Goal: Task Accomplishment & Management: Manage account settings

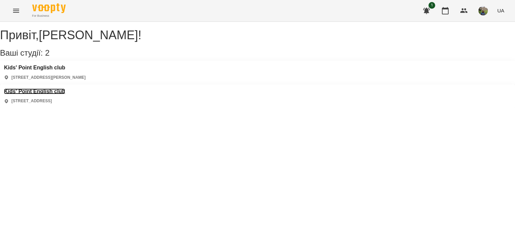
click at [65, 89] on h3 "Kids' Point English club" at bounding box center [34, 92] width 61 height 6
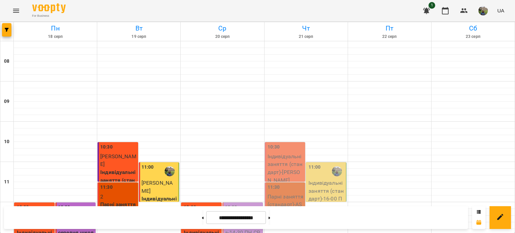
scroll to position [273, 0]
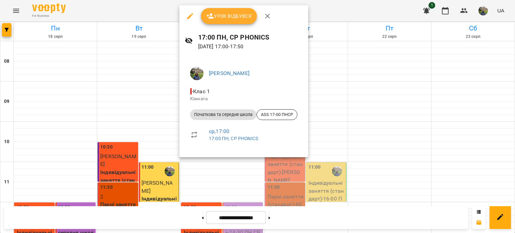
click at [233, 19] on span "Урок відбувся" at bounding box center [229, 16] width 46 height 8
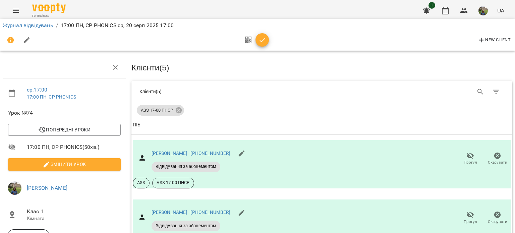
scroll to position [113, 0]
click at [467, 211] on icon "button" at bounding box center [471, 215] width 8 height 8
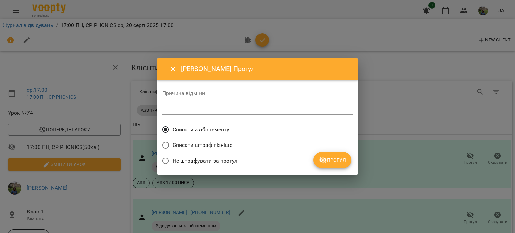
click at [217, 166] on label "Не штрафувати за прогул" at bounding box center [198, 161] width 79 height 14
click at [325, 161] on icon "submit" at bounding box center [322, 160] width 7 height 6
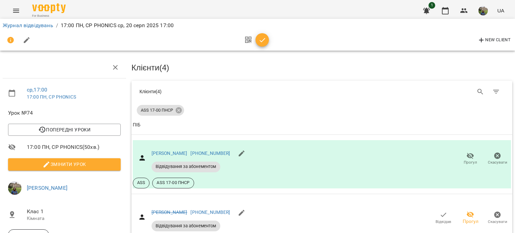
scroll to position [180, 0]
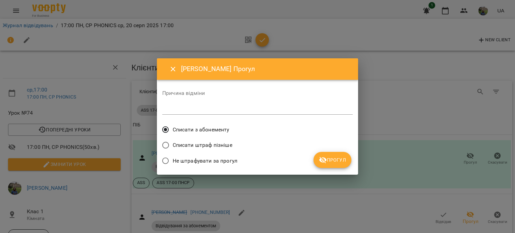
drag, startPoint x: 330, startPoint y: 171, endPoint x: 332, endPoint y: 159, distance: 12.2
click at [332, 159] on div "[PERSON_NAME] Прогул Причина відміни * Списати з абонементу Списати штраф пізні…" at bounding box center [257, 116] width 201 height 116
click at [332, 159] on span "Прогул" at bounding box center [332, 160] width 27 height 8
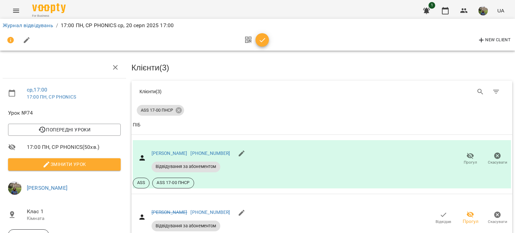
scroll to position [227, 0]
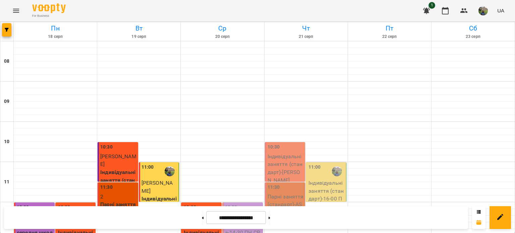
scroll to position [321, 0]
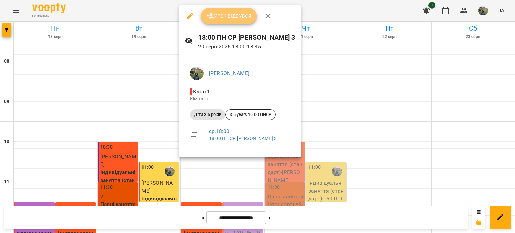
click at [237, 17] on span "Урок відбувся" at bounding box center [229, 16] width 46 height 8
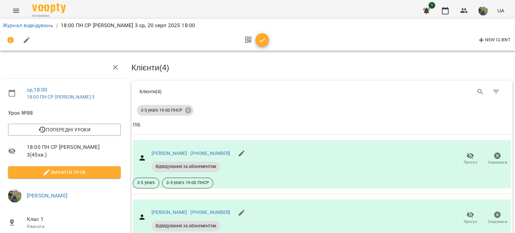
scroll to position [211, 0]
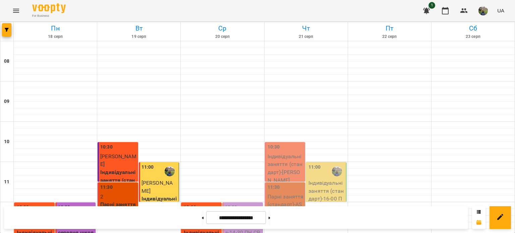
scroll to position [46, 0]
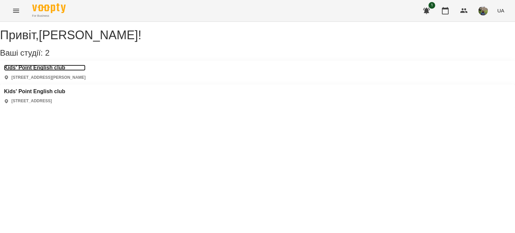
click at [62, 71] on h3 "Kids' Point English club" at bounding box center [45, 68] width 82 height 6
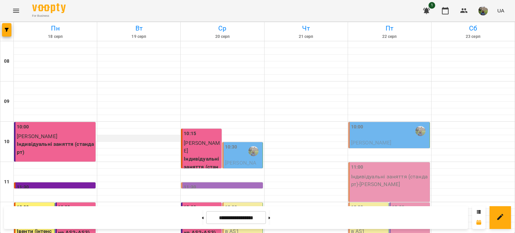
scroll to position [41, 0]
click at [245, 160] on span "[PERSON_NAME]" at bounding box center [240, 167] width 31 height 14
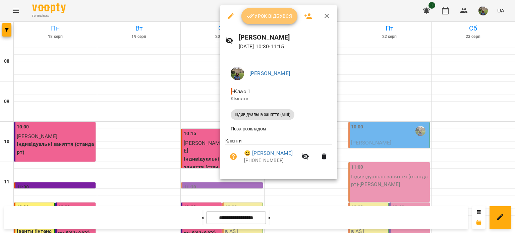
click at [278, 16] on span "Урок відбувся" at bounding box center [270, 16] width 46 height 8
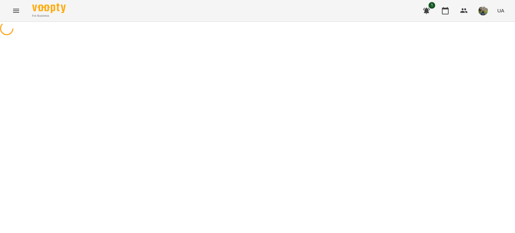
click at [278, 16] on div "For Business 1 UA" at bounding box center [257, 10] width 515 height 21
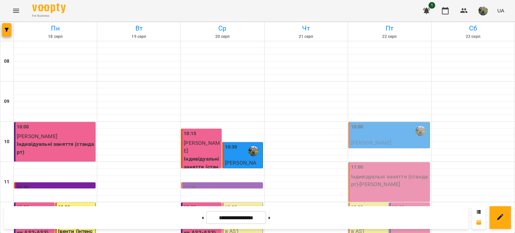
scroll to position [107, 0]
click at [234, 204] on div "12:00" at bounding box center [231, 211] width 12 height 15
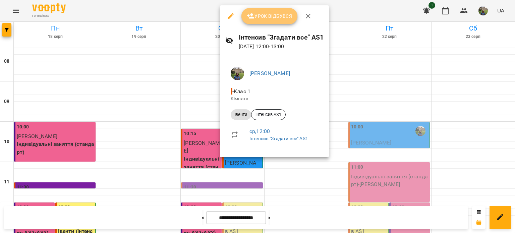
click at [268, 21] on button "Урок відбувся" at bounding box center [270, 16] width 56 height 16
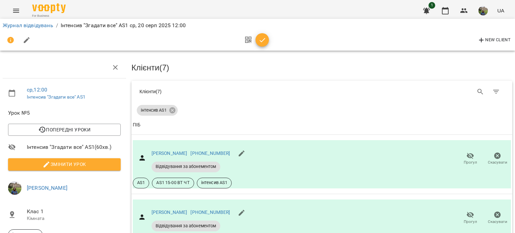
scroll to position [57, 0]
click at [467, 153] on icon "button" at bounding box center [470, 156] width 7 height 6
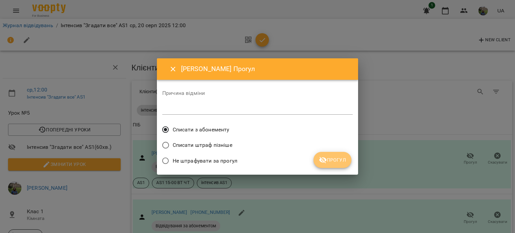
click at [335, 158] on span "Прогул" at bounding box center [332, 160] width 27 height 8
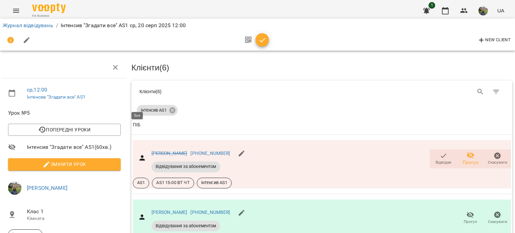
scroll to position [0, 0]
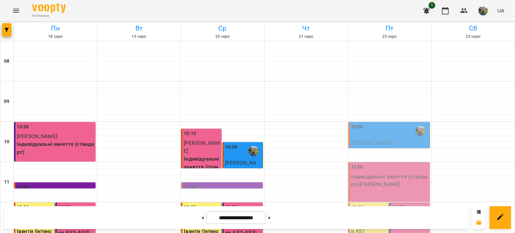
scroll to position [321, 0]
